Goal: Task Accomplishment & Management: Use online tool/utility

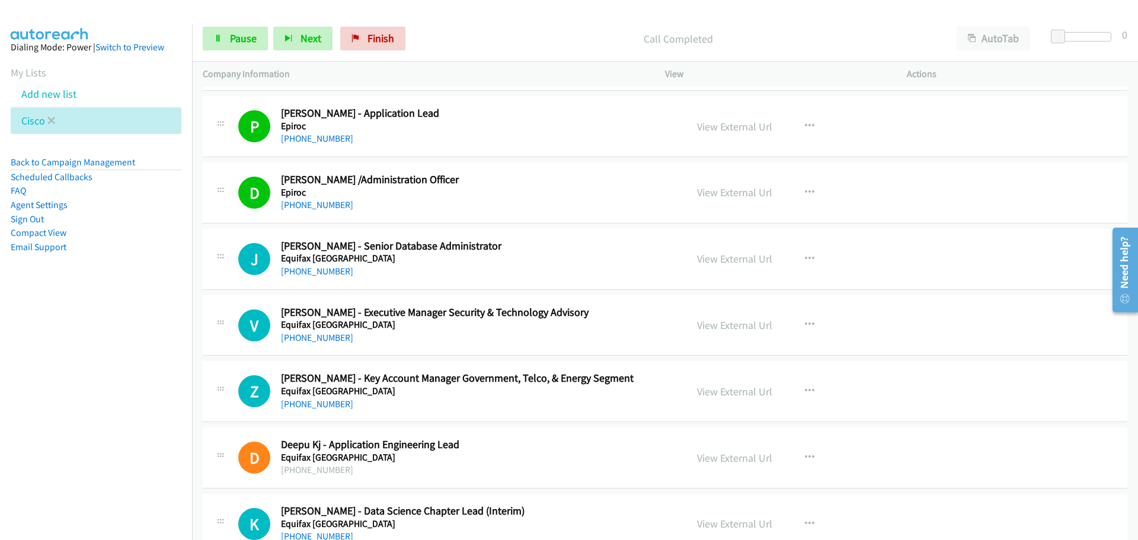
click at [56, 118] on li "Cisco" at bounding box center [96, 120] width 171 height 27
click at [53, 120] on icon at bounding box center [51, 121] width 8 height 8
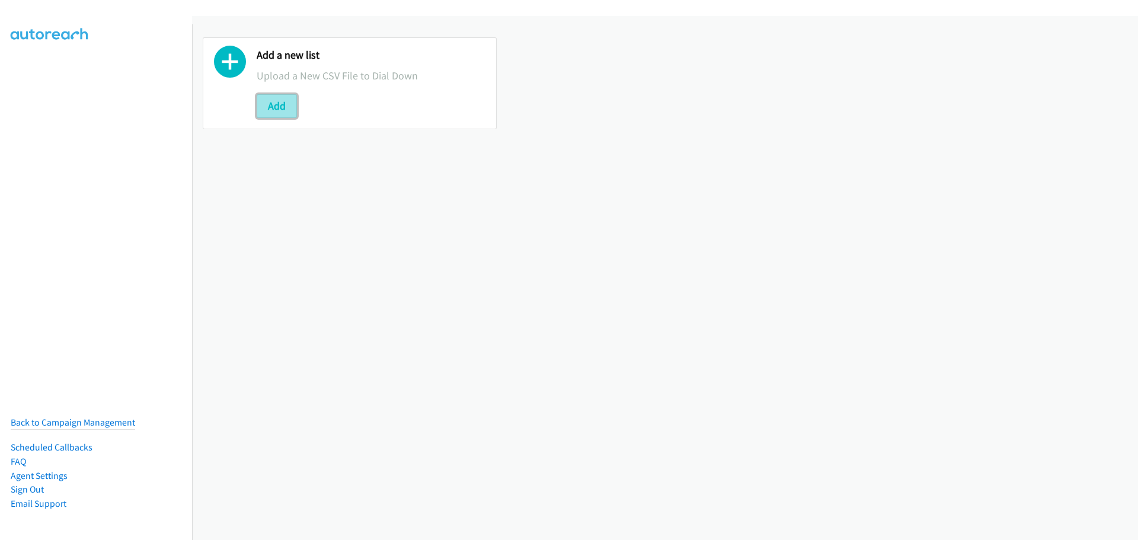
click at [283, 104] on button "Add" at bounding box center [277, 106] width 40 height 24
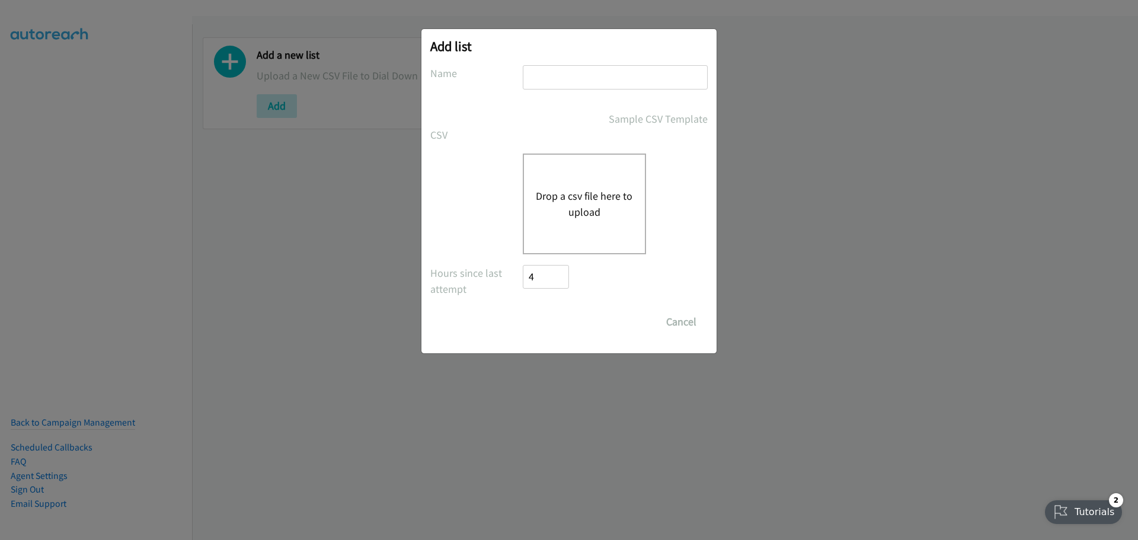
click at [577, 75] on input "text" at bounding box center [615, 77] width 185 height 24
type input "splunk"
click at [605, 190] on button "Drop a csv file here to upload" at bounding box center [584, 204] width 97 height 32
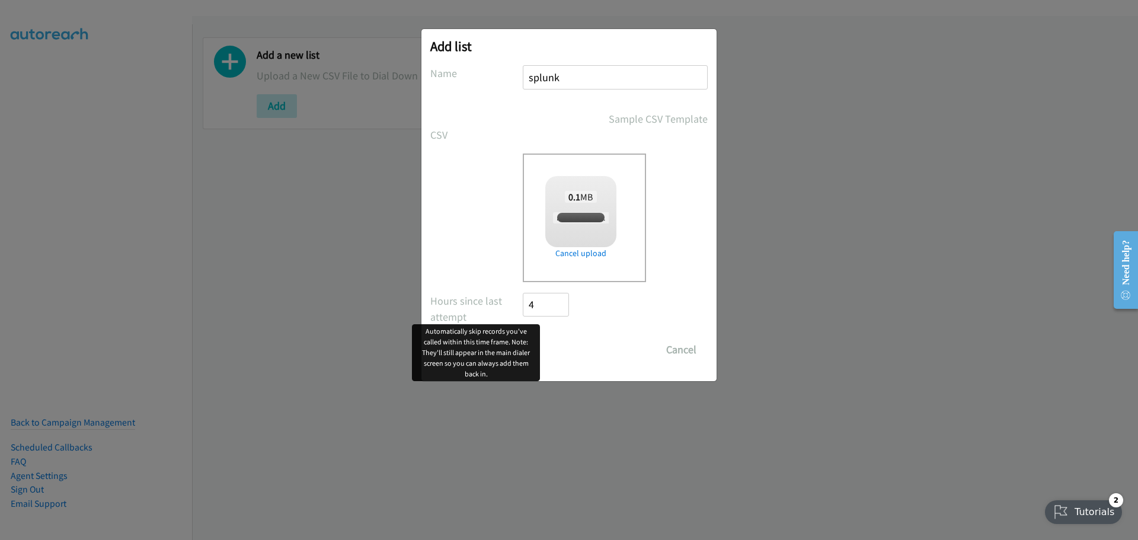
checkbox input "true"
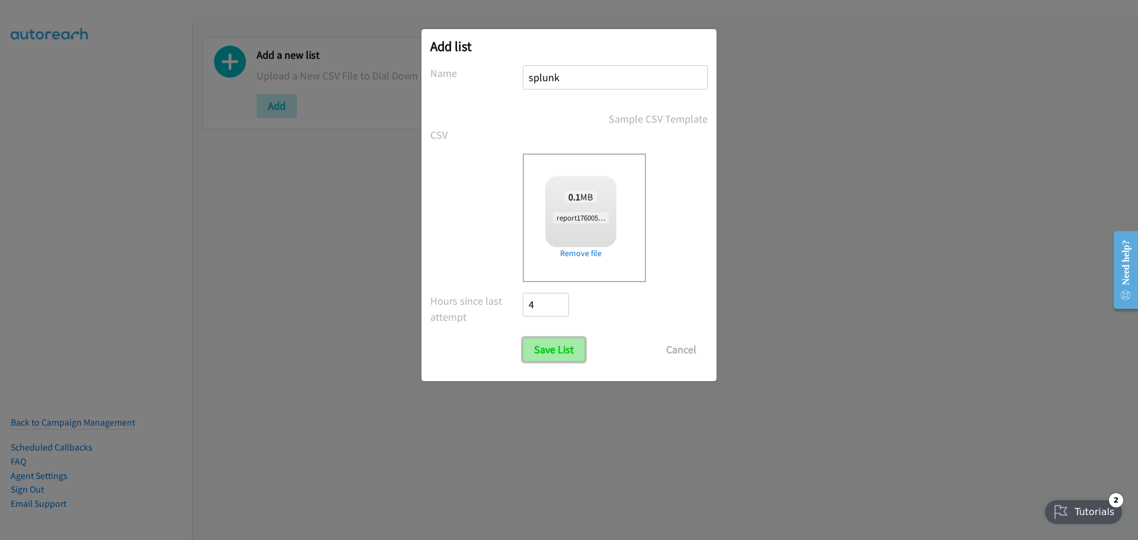
click at [567, 347] on input "Save List" at bounding box center [554, 350] width 62 height 24
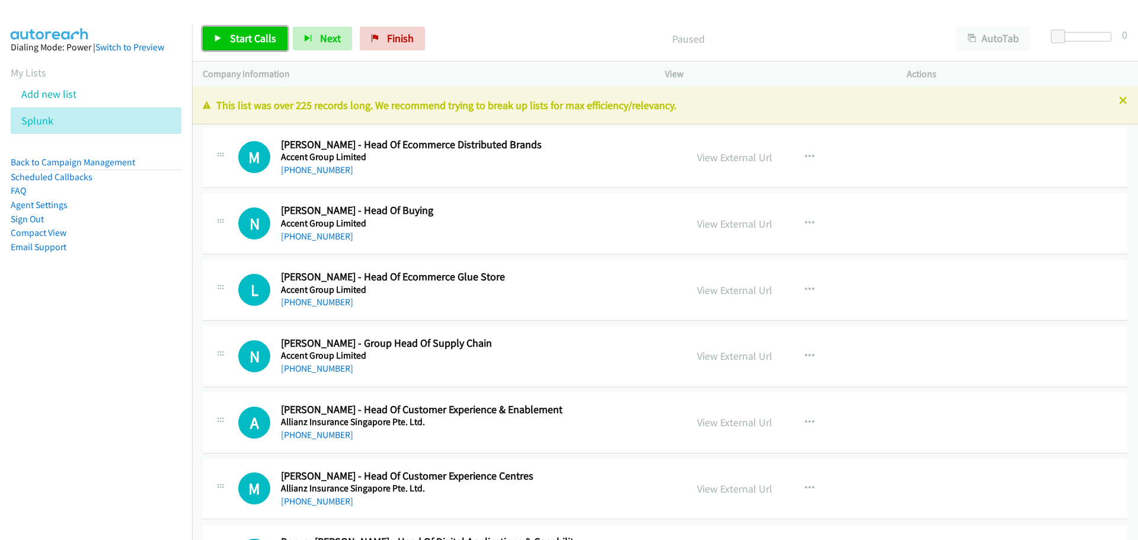
click at [271, 0] on div "Start Calls Pause Next Finish Paused AutoTab AutoTab 0 Company Information Info…" at bounding box center [569, 0] width 1138 height 0
click at [244, 44] on span "Start Calls" at bounding box center [253, 38] width 46 height 14
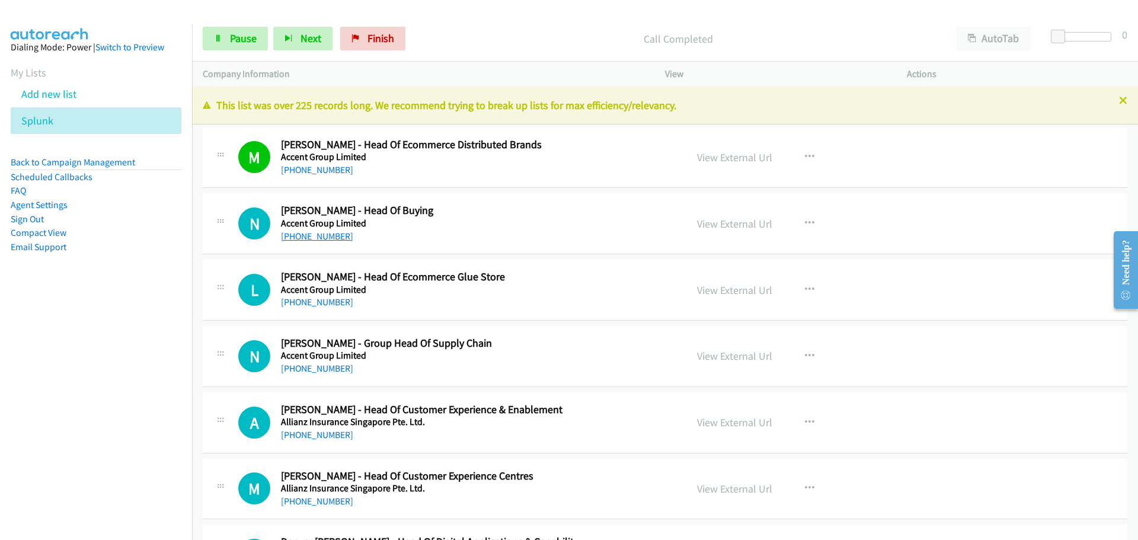
click at [301, 236] on link "+61 411 440 891" at bounding box center [317, 236] width 72 height 11
click at [338, 302] on link "+61 479 062 914" at bounding box center [317, 301] width 72 height 11
click at [308, 366] on link "+61 450 733 703" at bounding box center [317, 368] width 72 height 11
drag, startPoint x: 329, startPoint y: 438, endPoint x: 335, endPoint y: 438, distance: 6.5
click at [329, 438] on link "+61 475 889 927" at bounding box center [317, 434] width 72 height 11
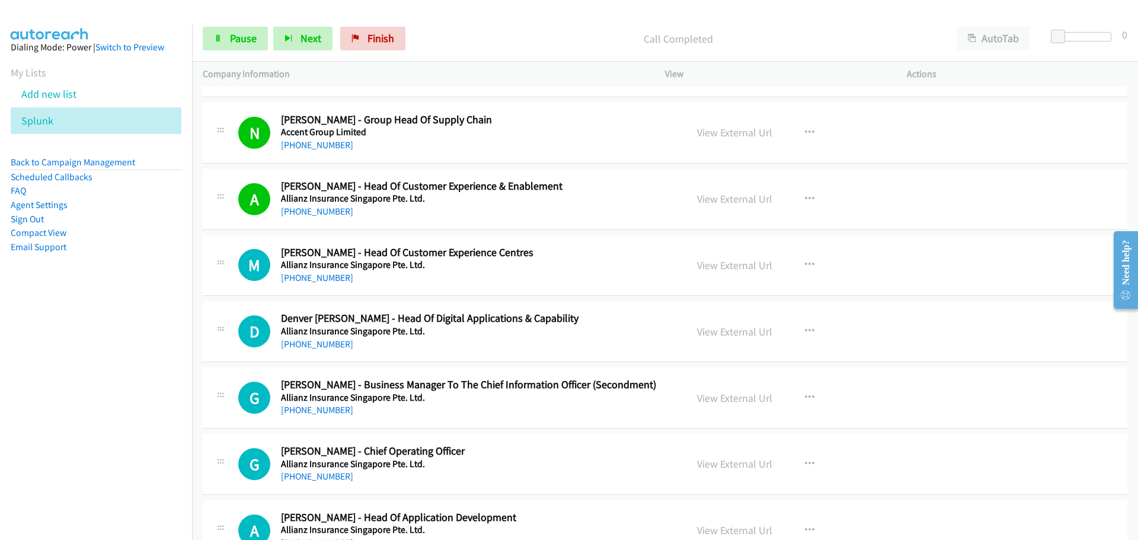
scroll to position [237, 0]
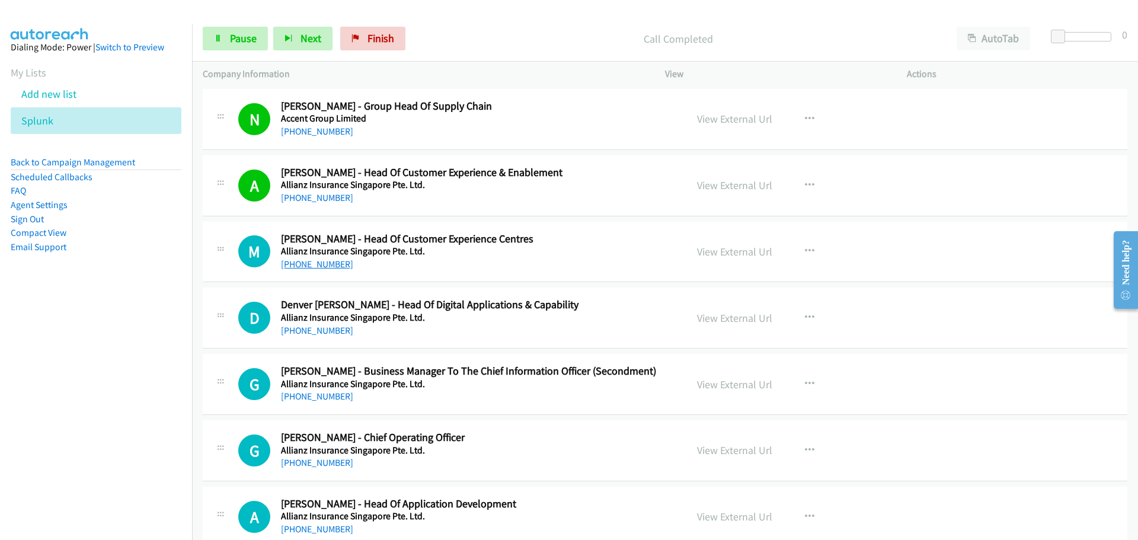
click at [309, 255] on h5 "Allianz Insurance Singapore Pte. Ltd." at bounding box center [476, 251] width 391 height 12
click at [317, 265] on link "+61 414 655 281" at bounding box center [317, 263] width 72 height 11
click at [298, 327] on link "+61 402 130 381" at bounding box center [317, 330] width 72 height 11
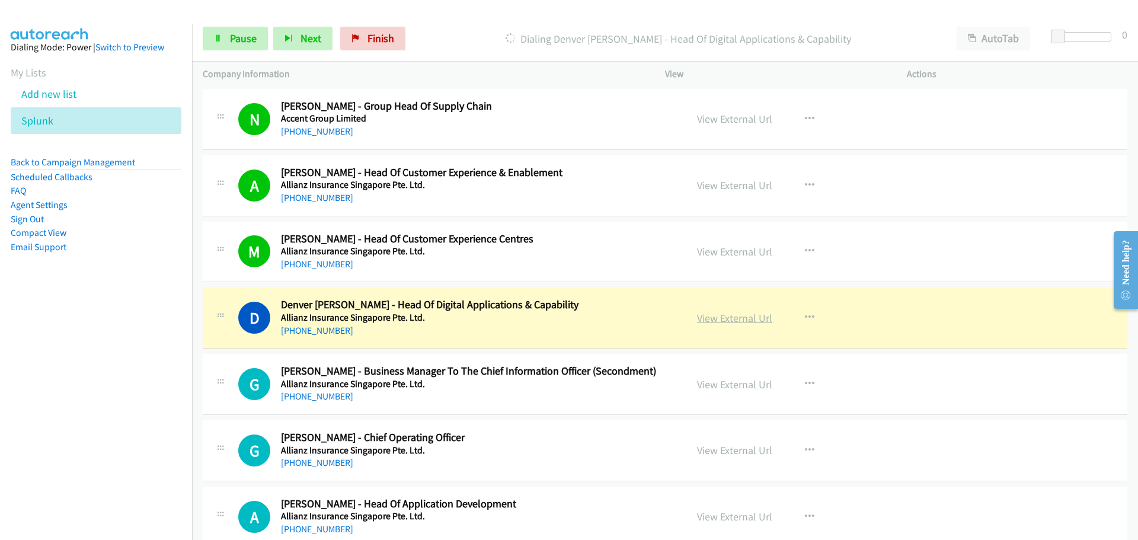
click at [726, 321] on link "View External Url" at bounding box center [734, 318] width 75 height 14
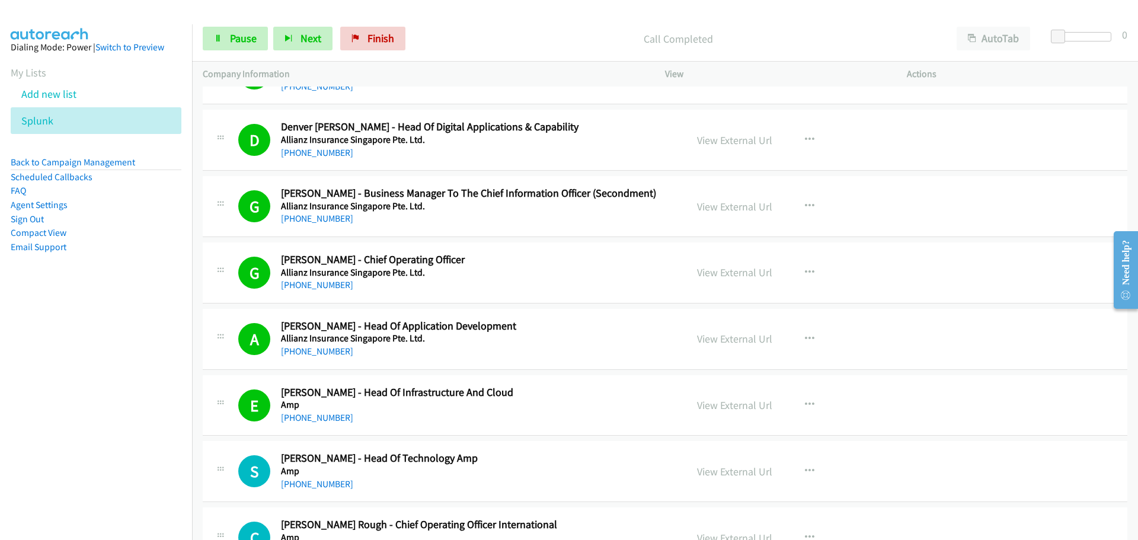
scroll to position [652, 0]
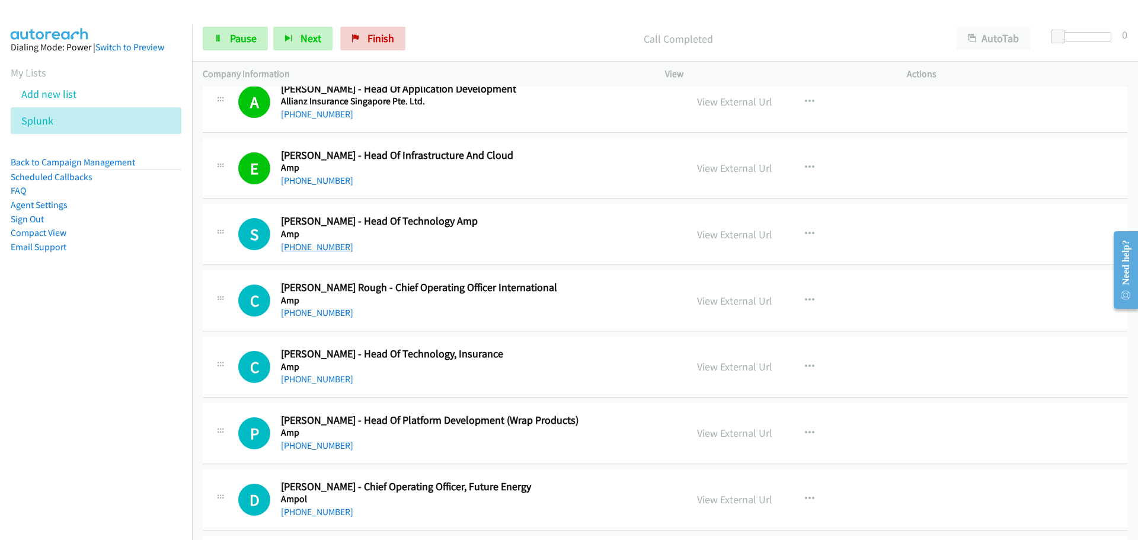
drag, startPoint x: 320, startPoint y: 250, endPoint x: 332, endPoint y: 244, distance: 13.5
click at [320, 250] on link "+61 414 569 493" at bounding box center [317, 246] width 72 height 11
click at [322, 319] on div "+61 411 129 240" at bounding box center [476, 313] width 391 height 14
drag, startPoint x: 324, startPoint y: 382, endPoint x: 336, endPoint y: 382, distance: 11.9
click at [324, 382] on link "+61 410 499 095" at bounding box center [317, 378] width 72 height 11
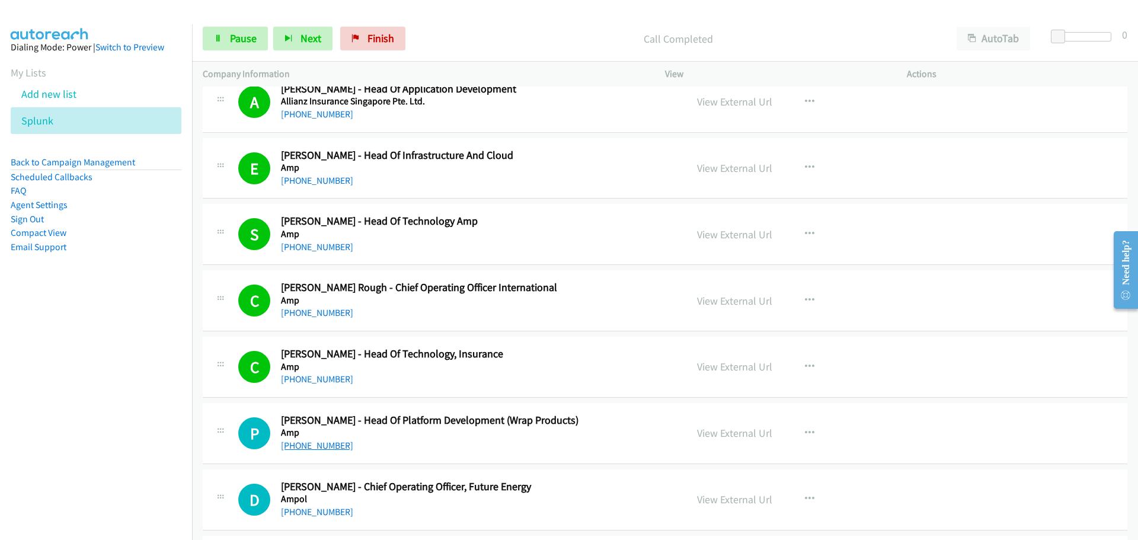
click at [338, 450] on link "+61 410 653 024" at bounding box center [317, 445] width 72 height 11
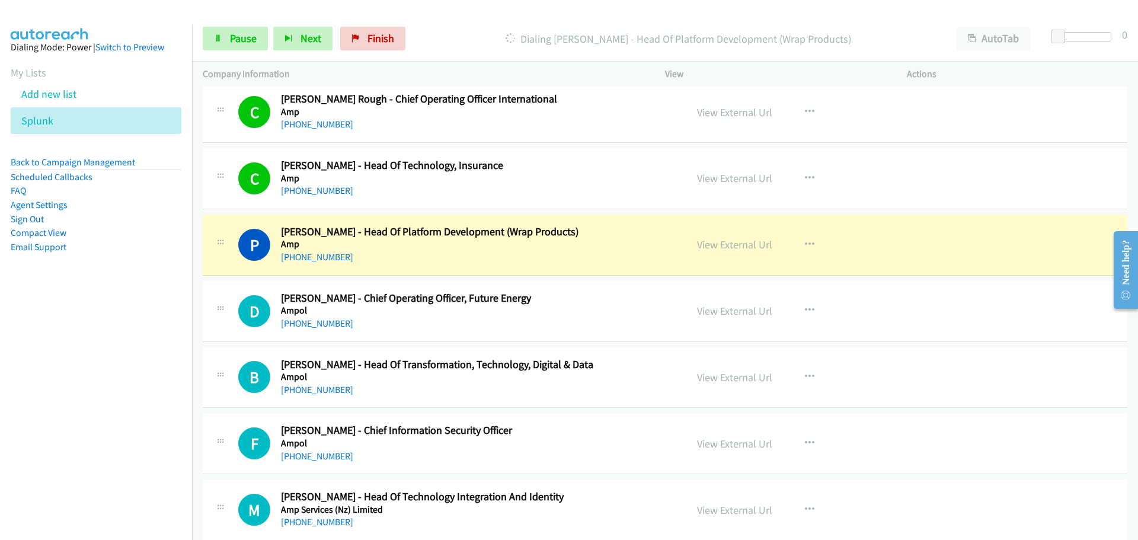
scroll to position [889, 0]
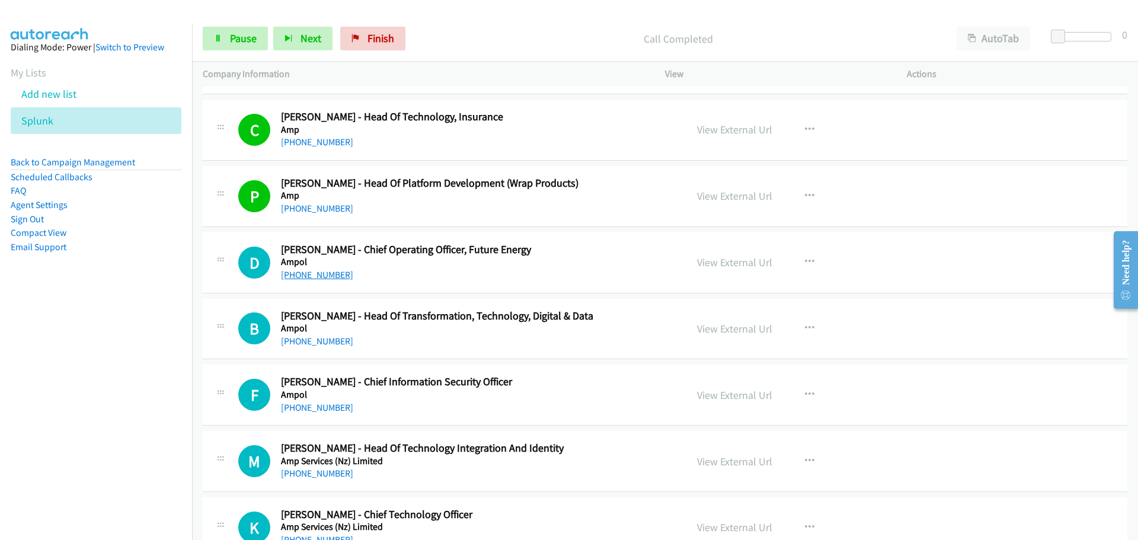
drag, startPoint x: 27, startPoint y: 84, endPoint x: 855, endPoint y: 298, distance: 854.5
click at [327, 276] on link "+61 434 226 659" at bounding box center [317, 274] width 72 height 11
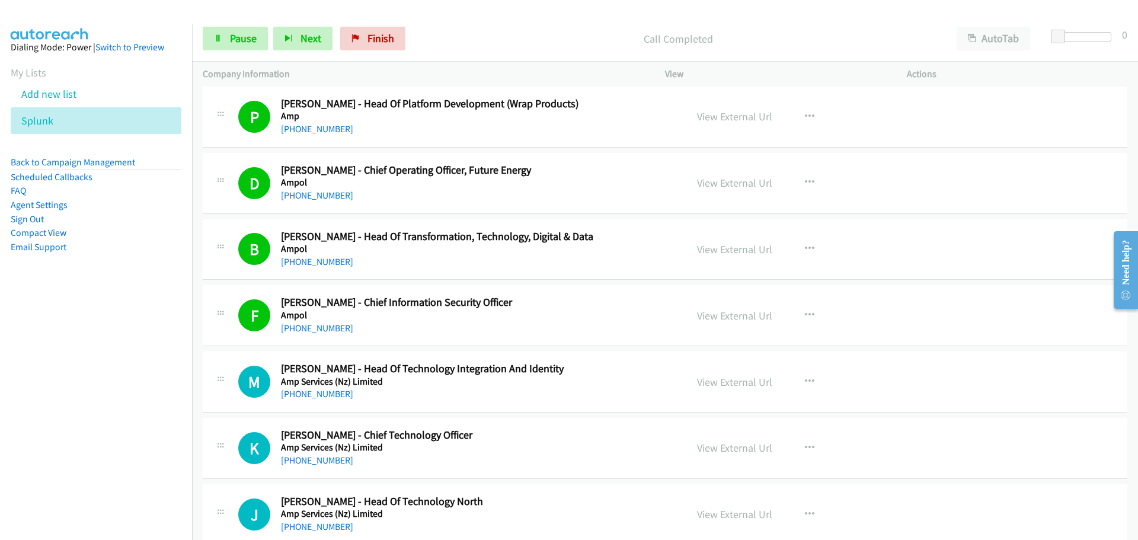
scroll to position [1067, 0]
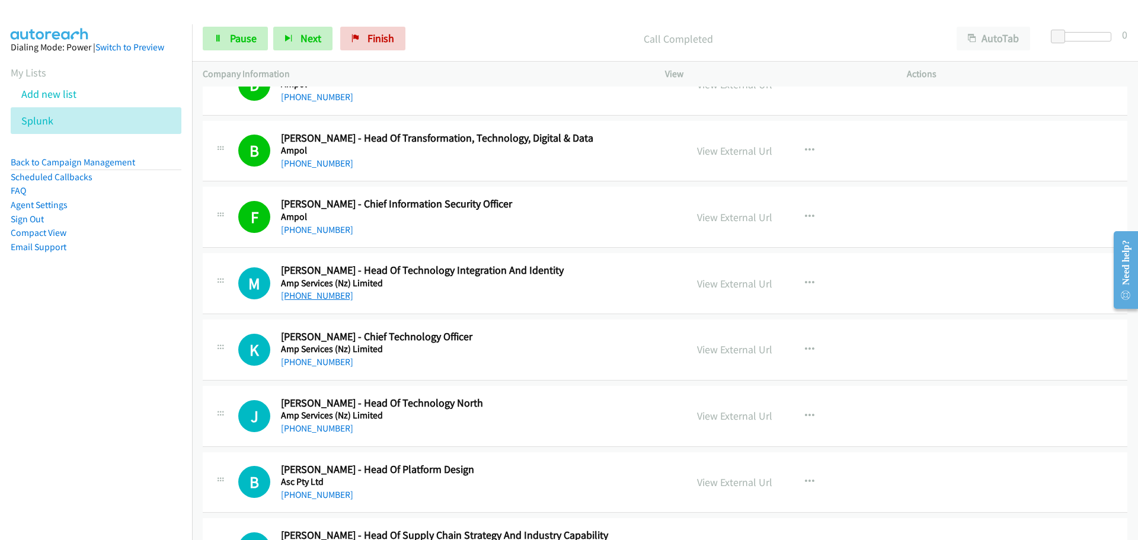
click at [292, 297] on link "+61 438 229 070" at bounding box center [317, 295] width 72 height 11
drag, startPoint x: 312, startPoint y: 366, endPoint x: 318, endPoint y: 364, distance: 6.0
click at [312, 366] on link "+61 400 635 634" at bounding box center [317, 361] width 72 height 11
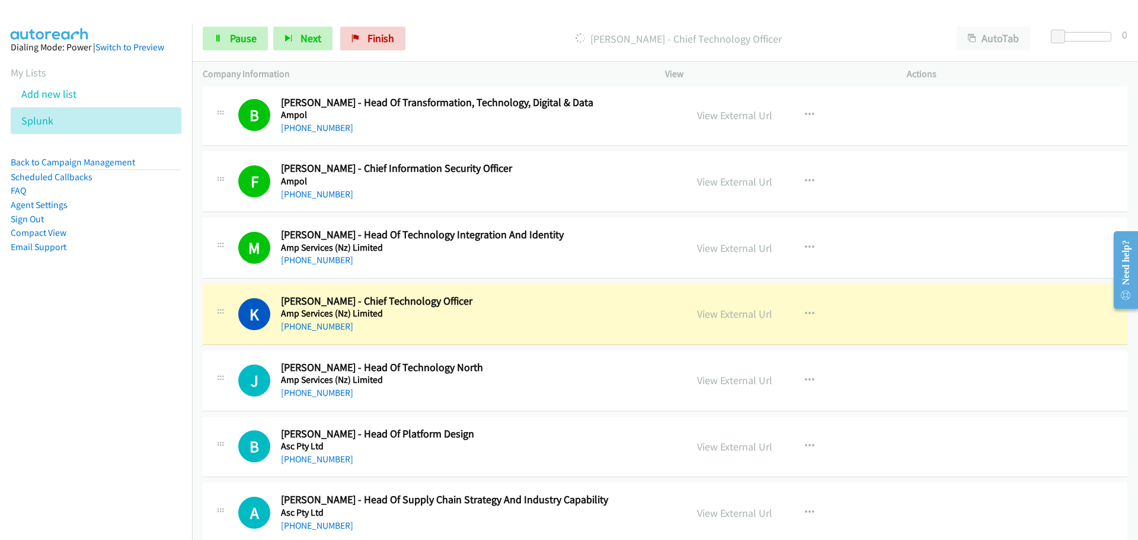
scroll to position [1244, 0]
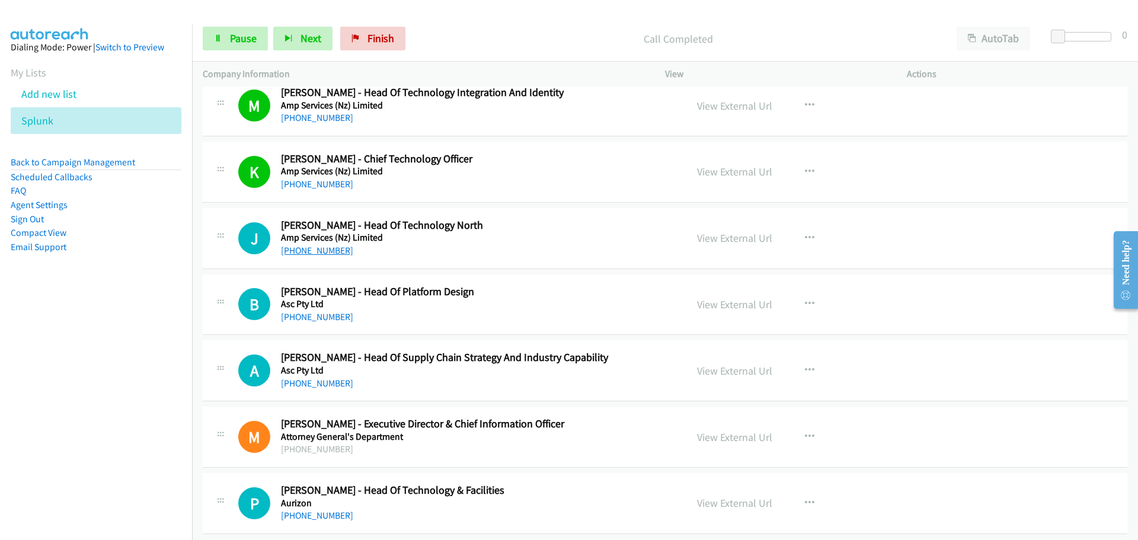
drag, startPoint x: 335, startPoint y: 254, endPoint x: 916, endPoint y: 316, distance: 584.0
click at [335, 254] on link "+61 481 162 363" at bounding box center [317, 250] width 72 height 11
